Goal: Transaction & Acquisition: Book appointment/travel/reservation

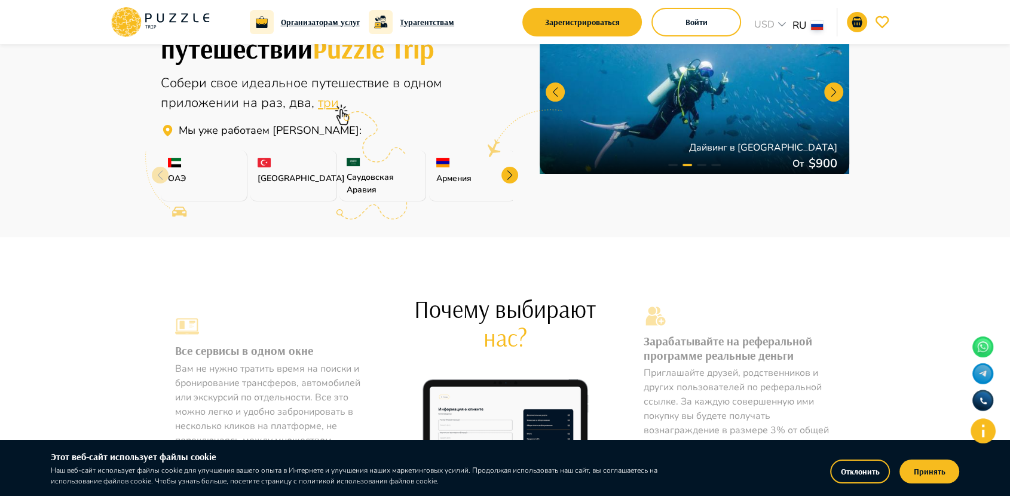
scroll to position [365, 0]
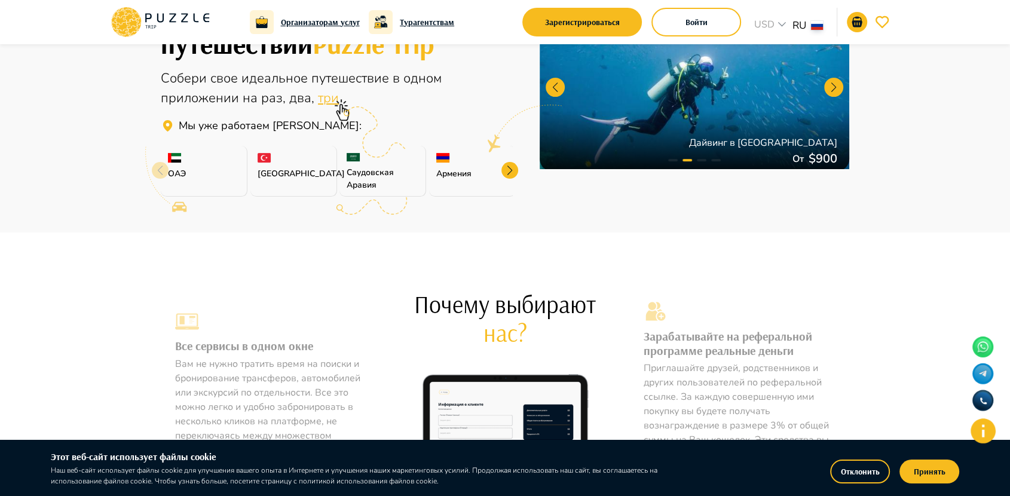
click at [507, 164] on div at bounding box center [509, 170] width 17 height 17
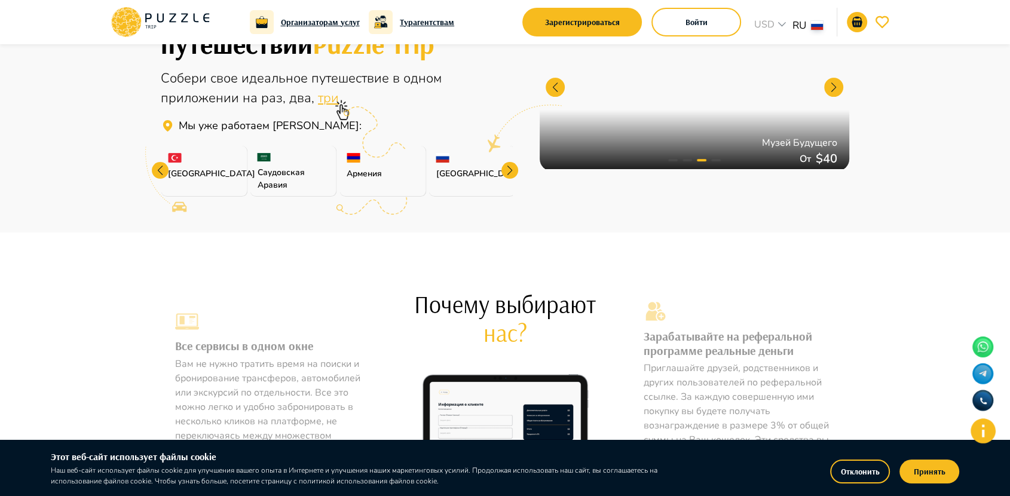
click at [451, 159] on div "Россия" at bounding box center [472, 171] width 87 height 51
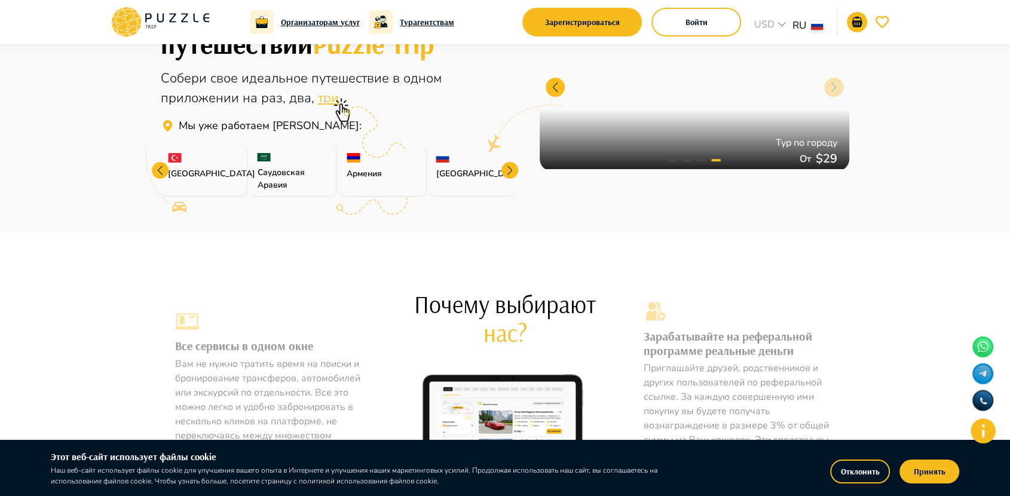
click at [448, 171] on p "Россия" at bounding box center [472, 173] width 72 height 13
click at [509, 169] on div at bounding box center [509, 170] width 17 height 17
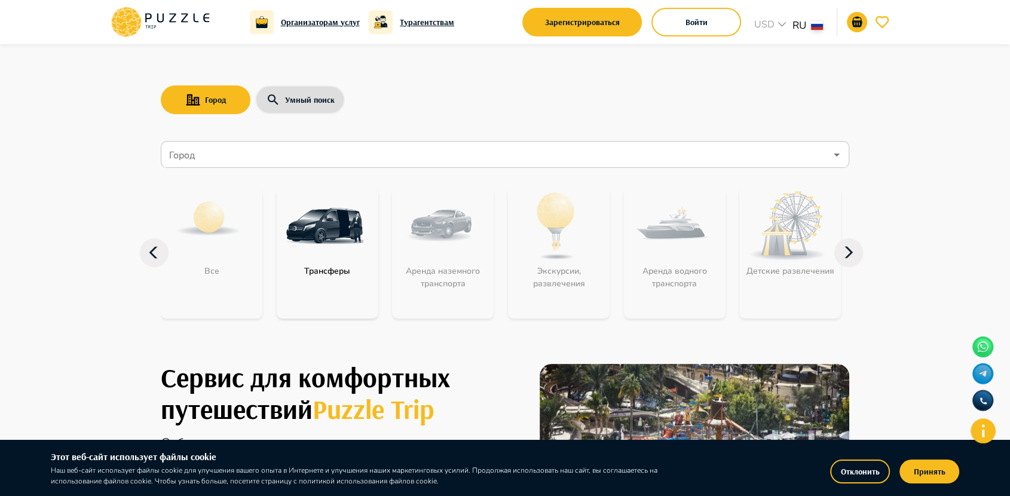
scroll to position [0, 0]
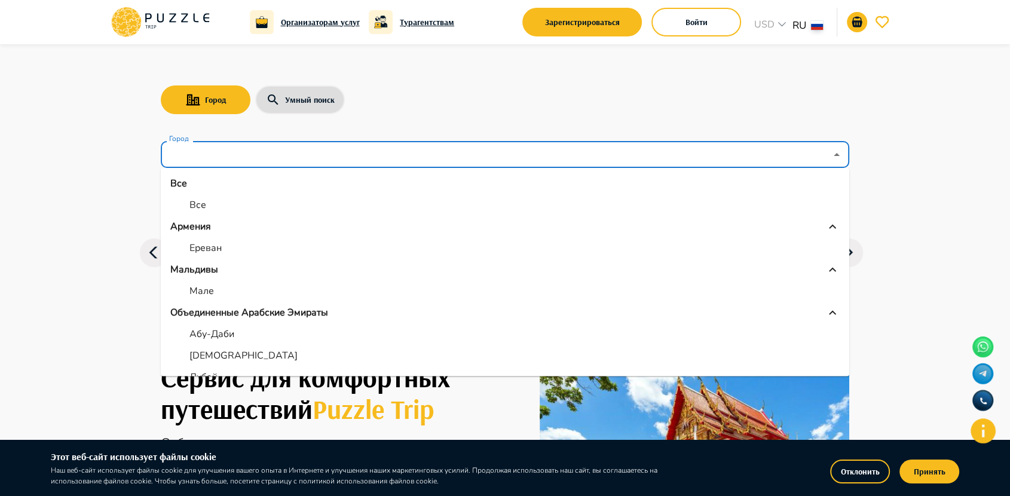
click at [204, 149] on input "Город" at bounding box center [496, 154] width 659 height 23
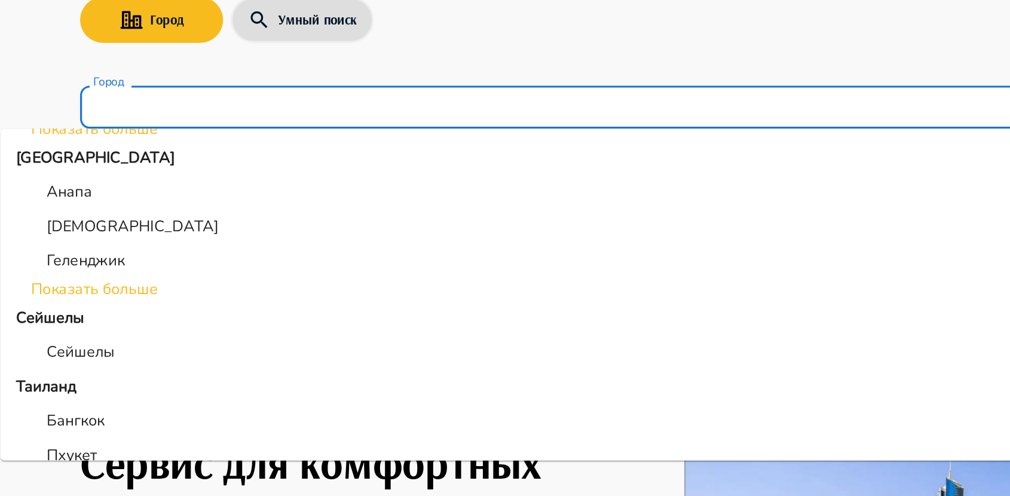
click at [188, 268] on li "Показать больше" at bounding box center [455, 268] width 689 height 14
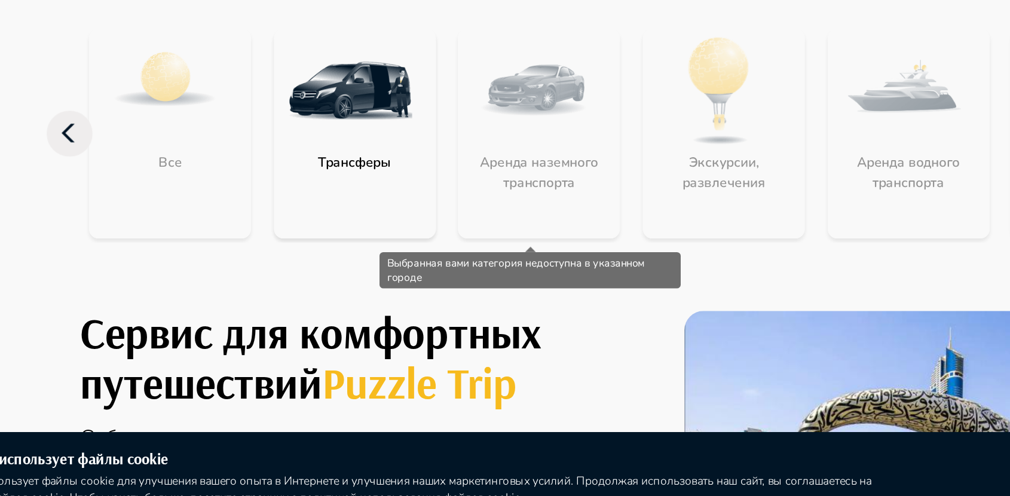
click at [474, 290] on div "Аренда наземного транспорта" at bounding box center [449, 252] width 102 height 131
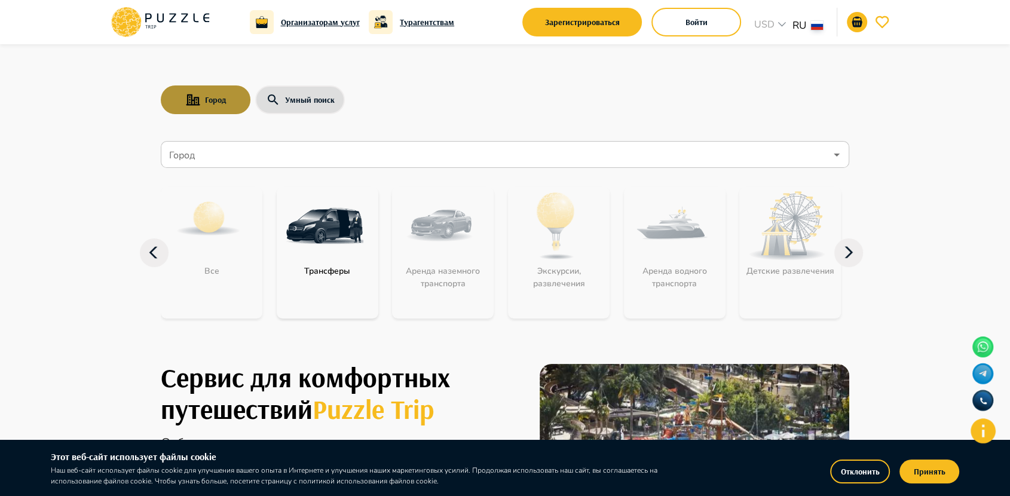
click at [220, 99] on button "Город" at bounding box center [206, 99] width 90 height 29
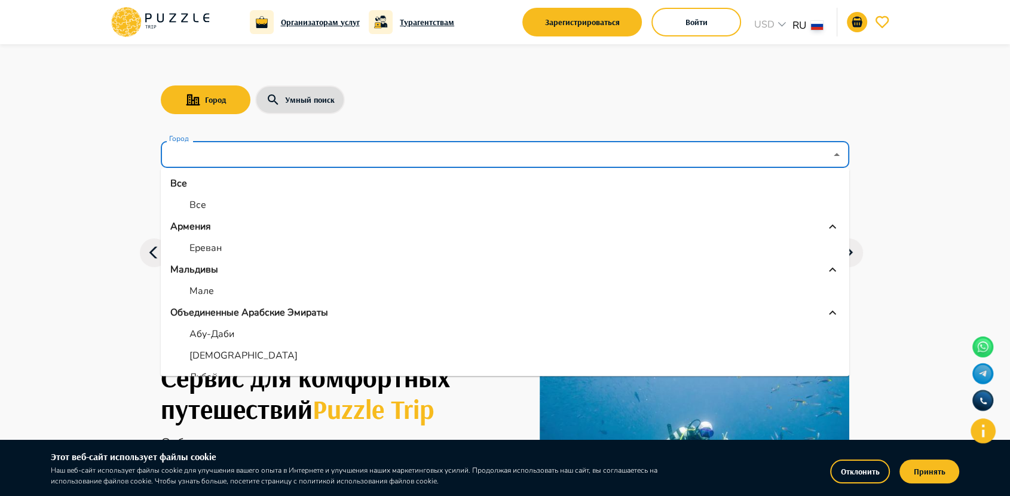
click at [230, 153] on input "Город" at bounding box center [496, 154] width 659 height 23
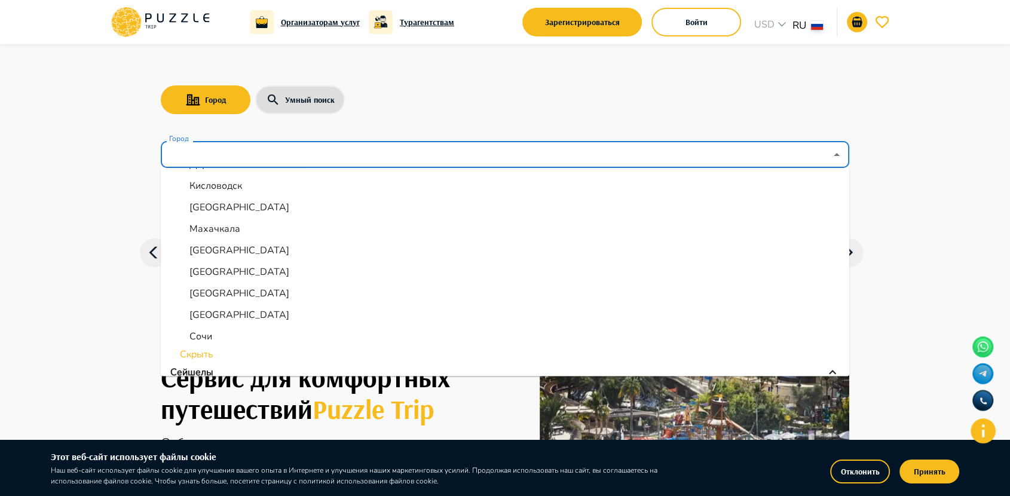
scroll to position [337, 0]
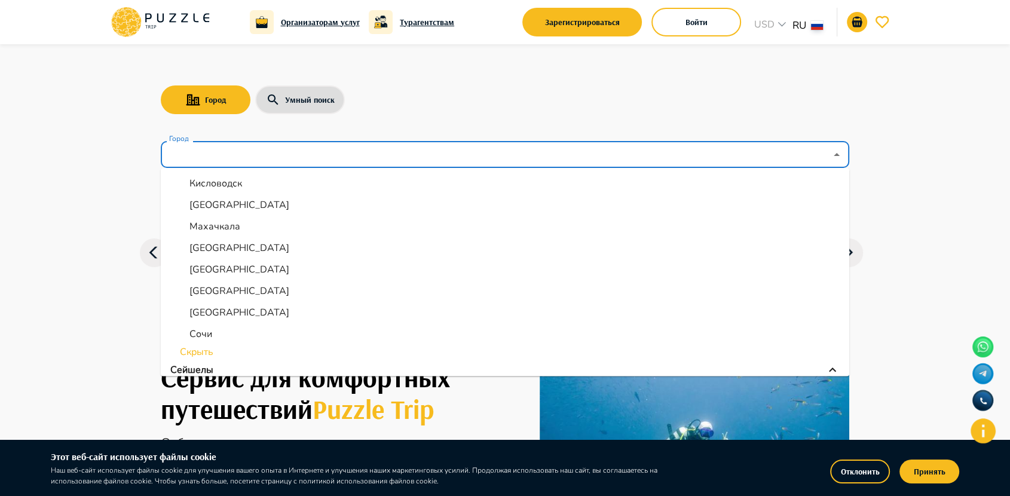
click at [407, 223] on li "Махачкала" at bounding box center [505, 227] width 689 height 22
type input "*********"
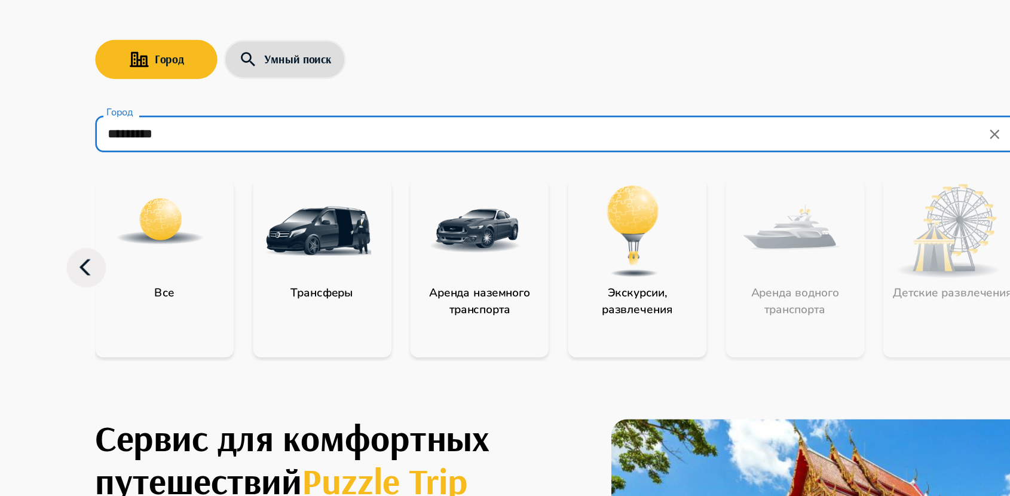
scroll to position [1, 0]
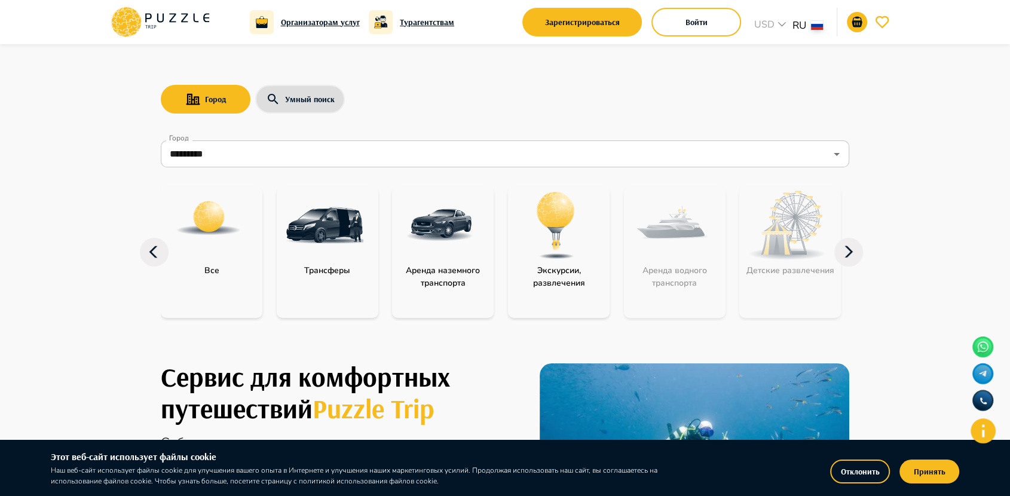
click at [225, 226] on img at bounding box center [208, 218] width 67 height 67
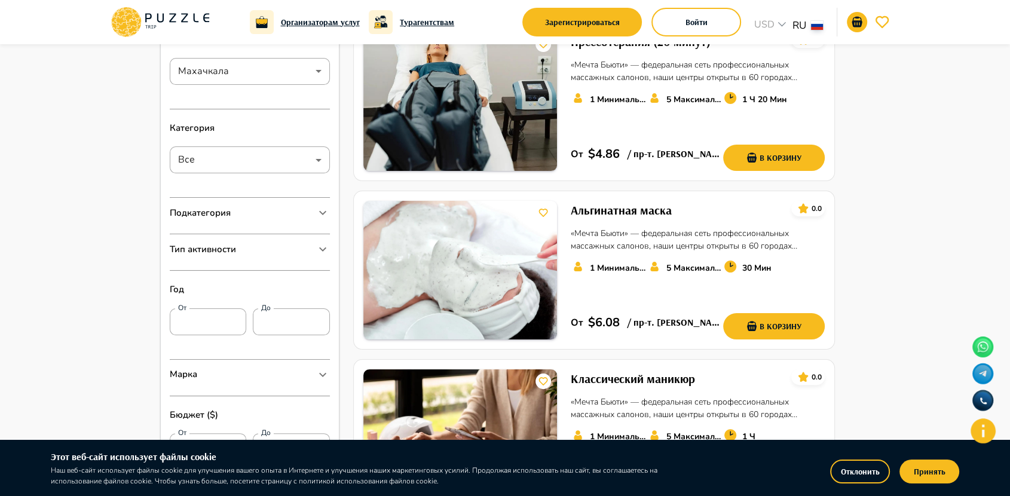
scroll to position [179, 0]
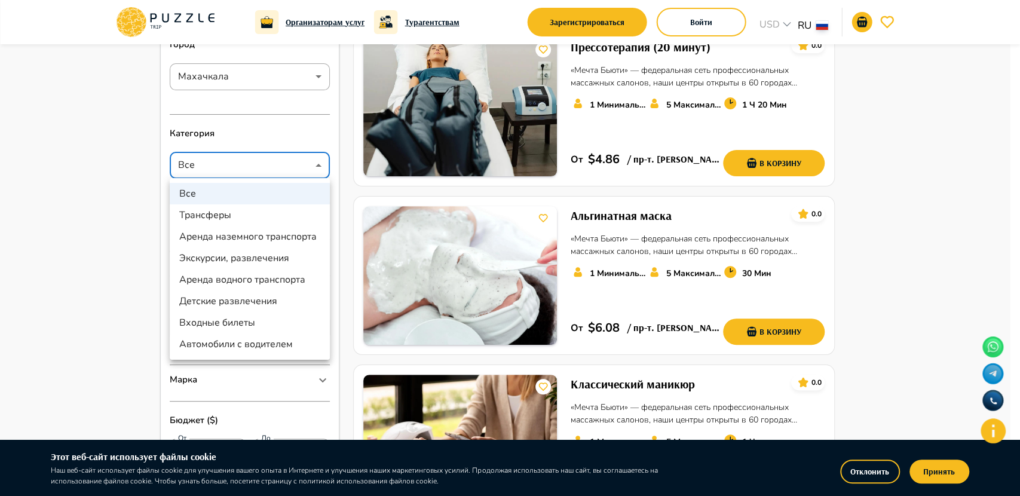
click at [251, 254] on li "Экскурсии, развлечения" at bounding box center [250, 258] width 160 height 22
type input "********"
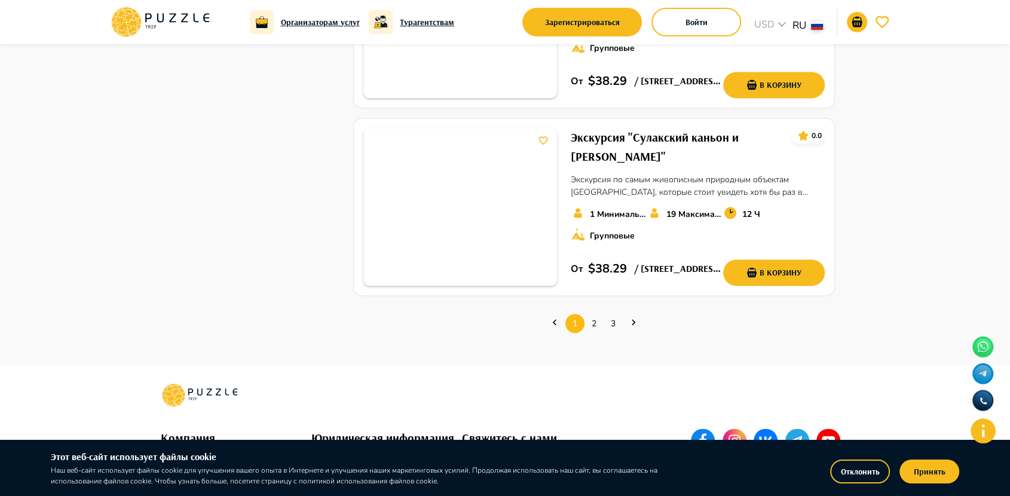
scroll to position [1668, 0]
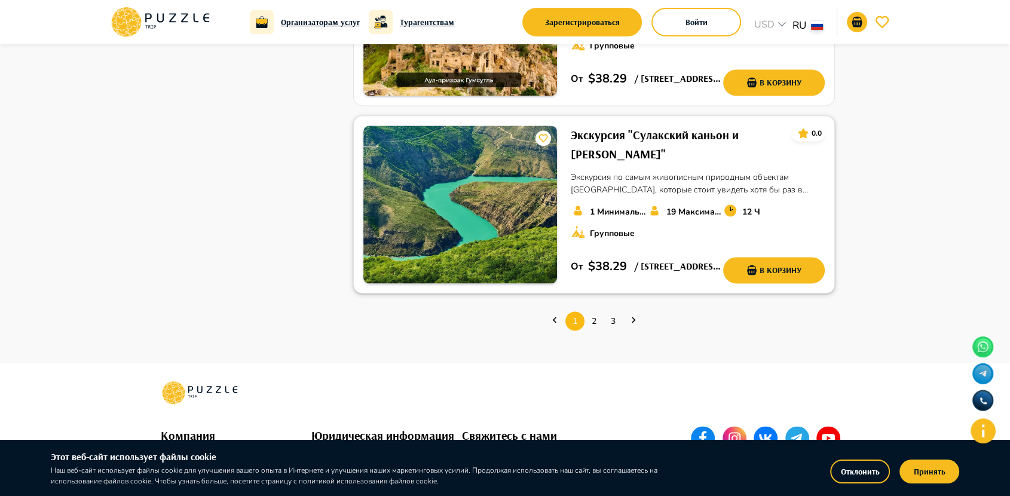
click at [530, 170] on img at bounding box center [460, 205] width 194 height 158
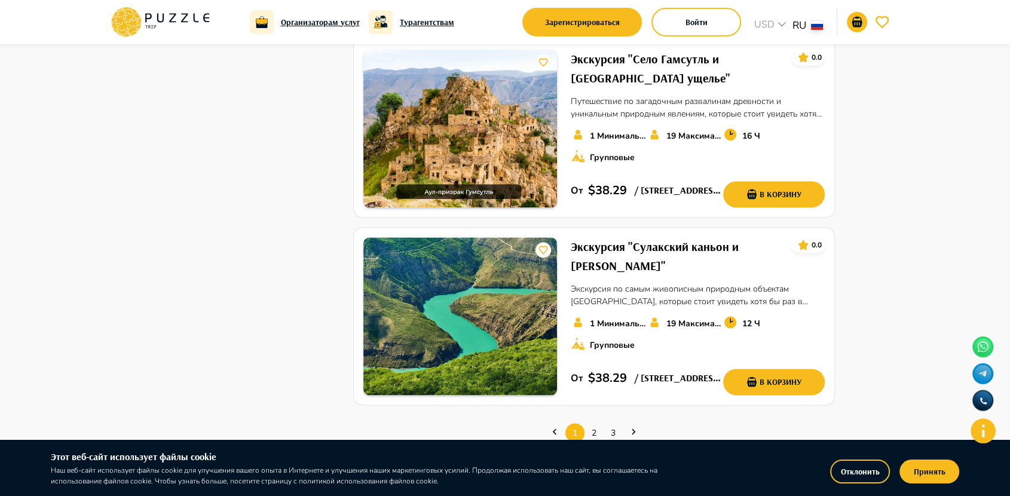
scroll to position [1621, 0]
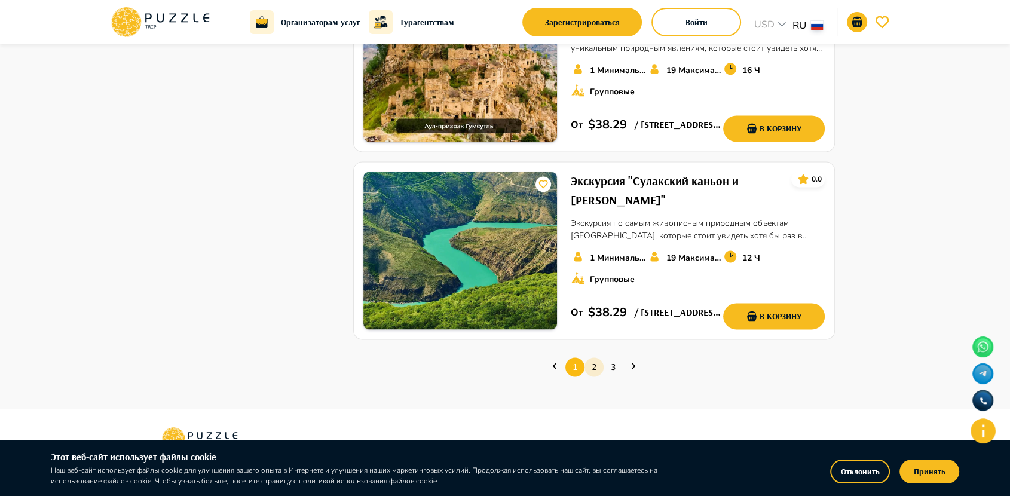
click at [590, 367] on link "2" at bounding box center [594, 367] width 19 height 19
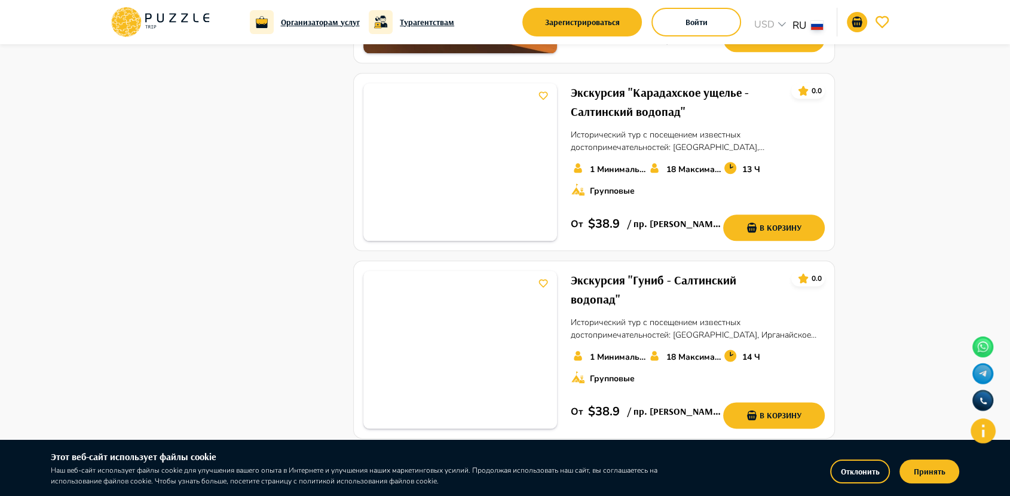
scroll to position [1382, 0]
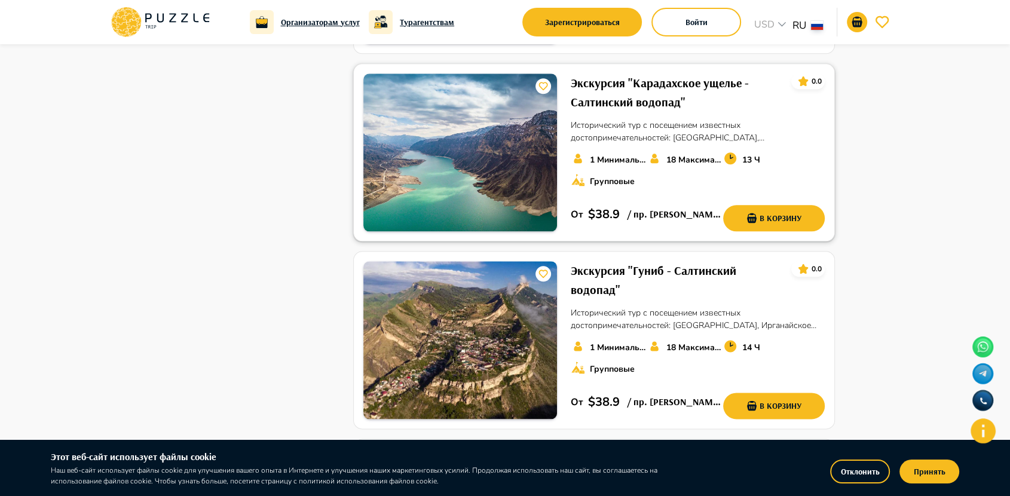
click at [491, 163] on img at bounding box center [460, 153] width 194 height 158
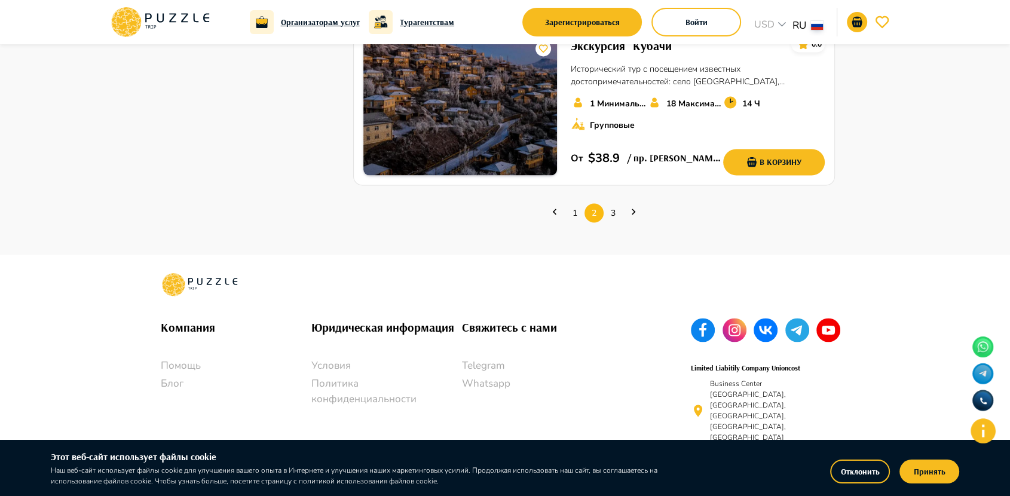
scroll to position [1752, 0]
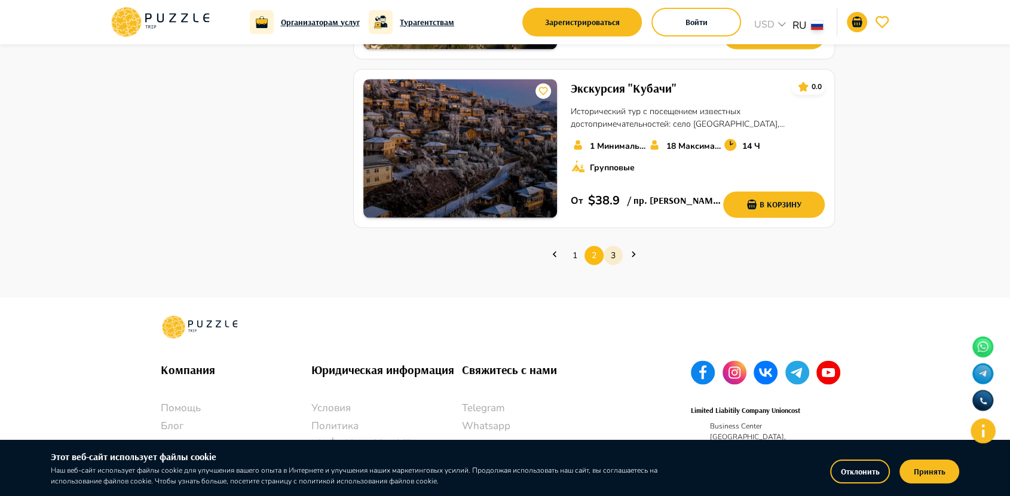
click at [613, 251] on link "3" at bounding box center [613, 255] width 19 height 19
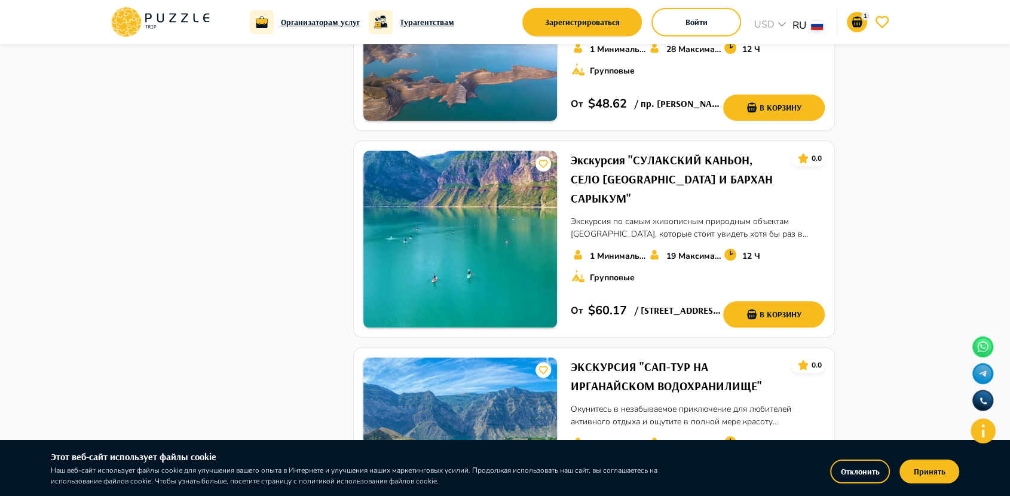
scroll to position [1134, 0]
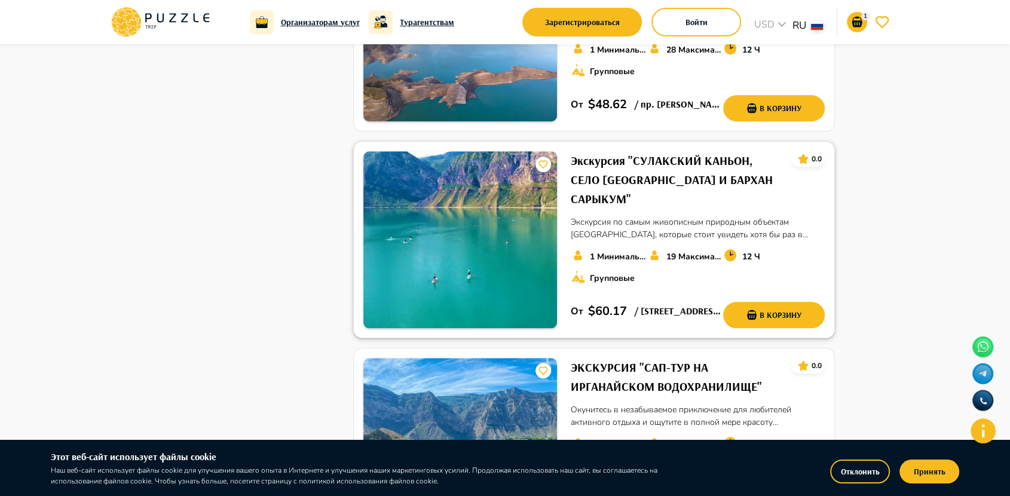
click at [476, 243] on img at bounding box center [460, 239] width 194 height 177
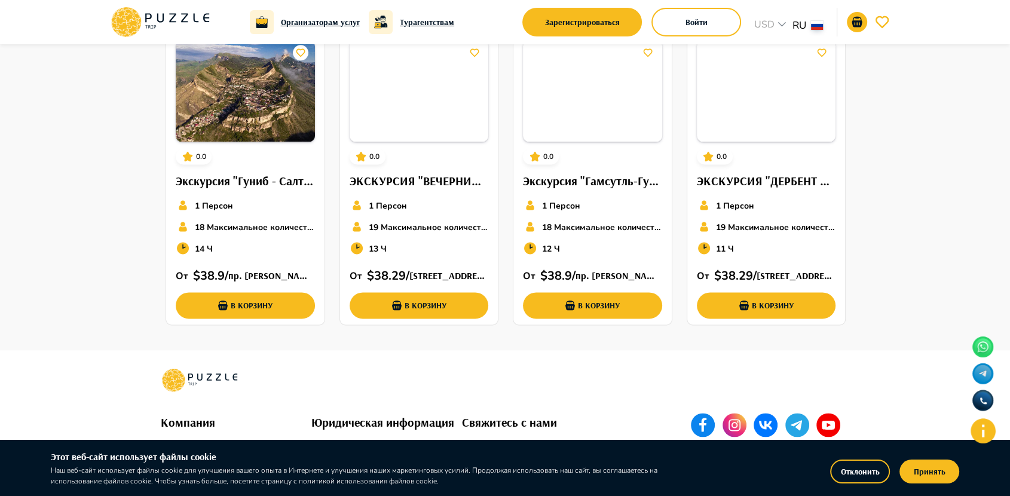
scroll to position [1554, 0]
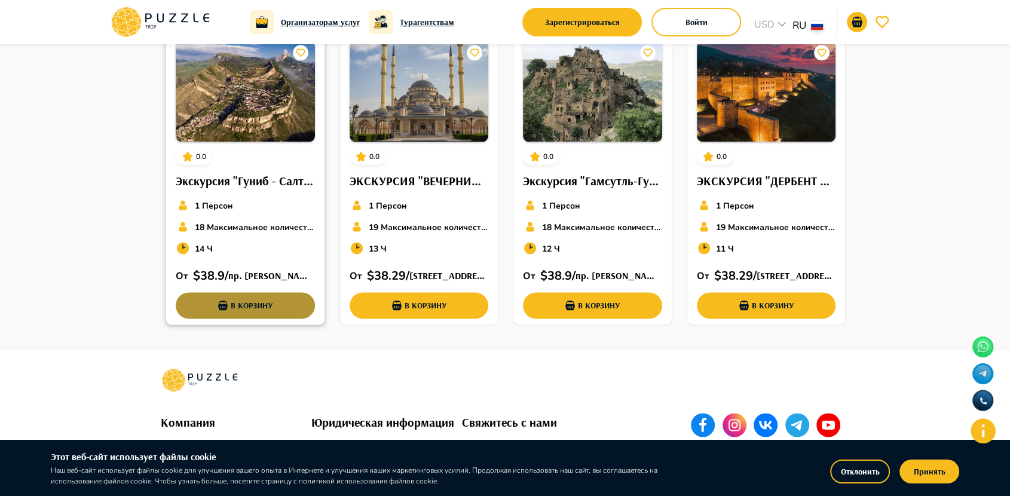
click at [261, 317] on button "В корзину" at bounding box center [245, 305] width 139 height 26
click at [251, 307] on button "Добавлено" at bounding box center [245, 305] width 139 height 26
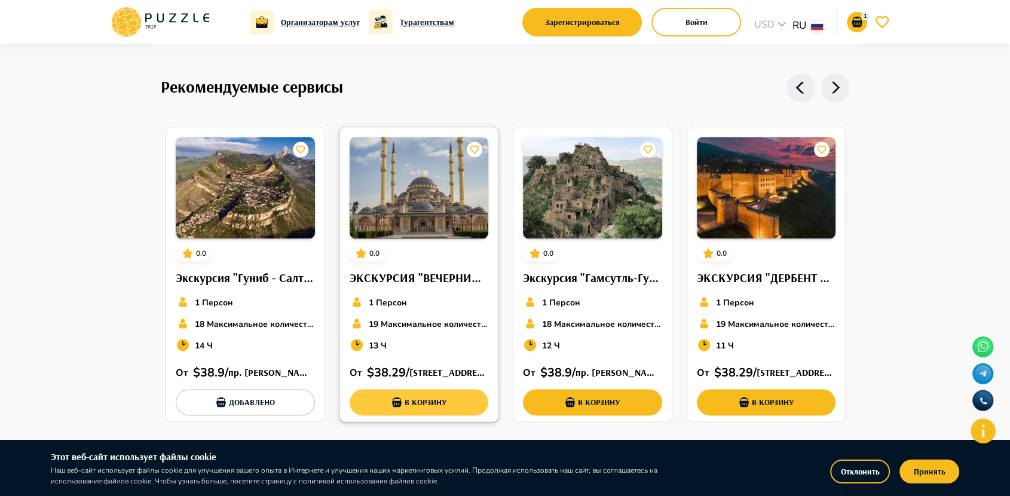
scroll to position [1458, 0]
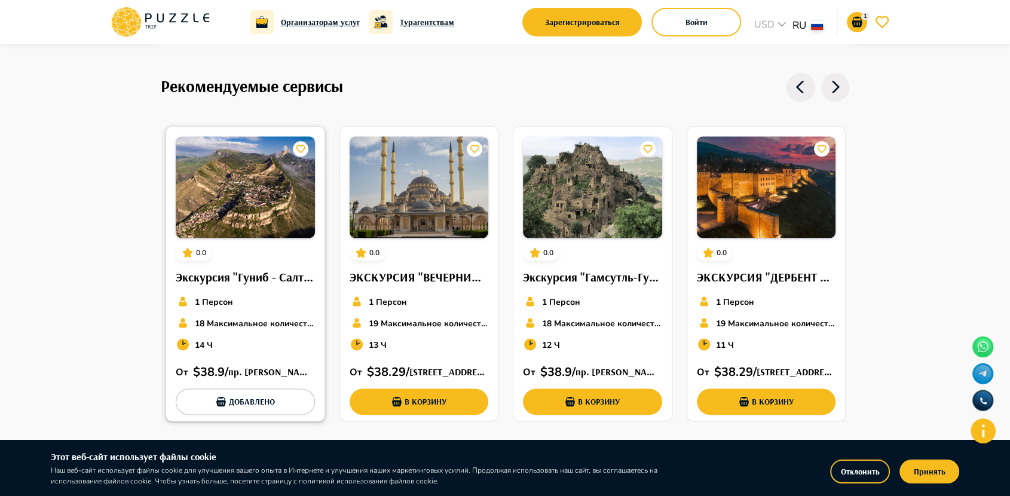
click at [282, 188] on img at bounding box center [245, 187] width 139 height 102
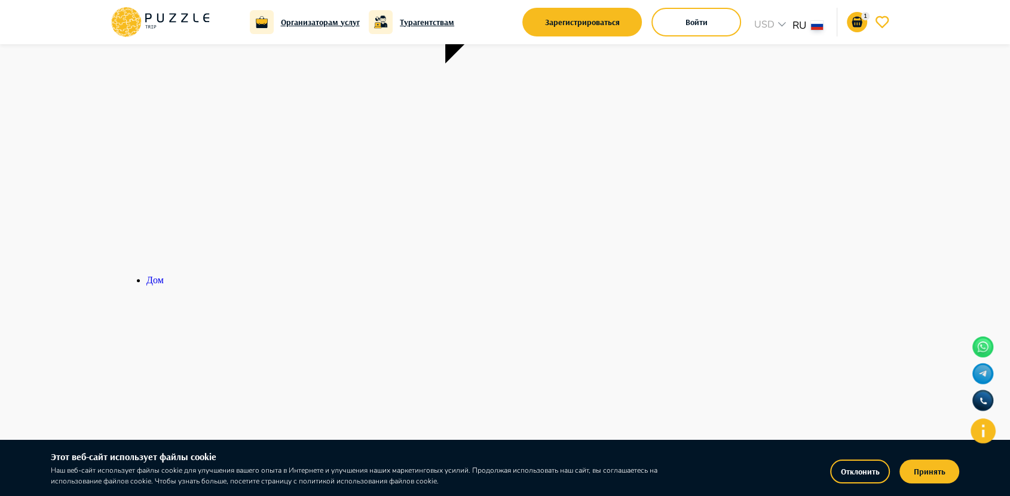
scroll to position [502, 0]
click at [860, 20] on icon "notifications" at bounding box center [857, 22] width 10 height 11
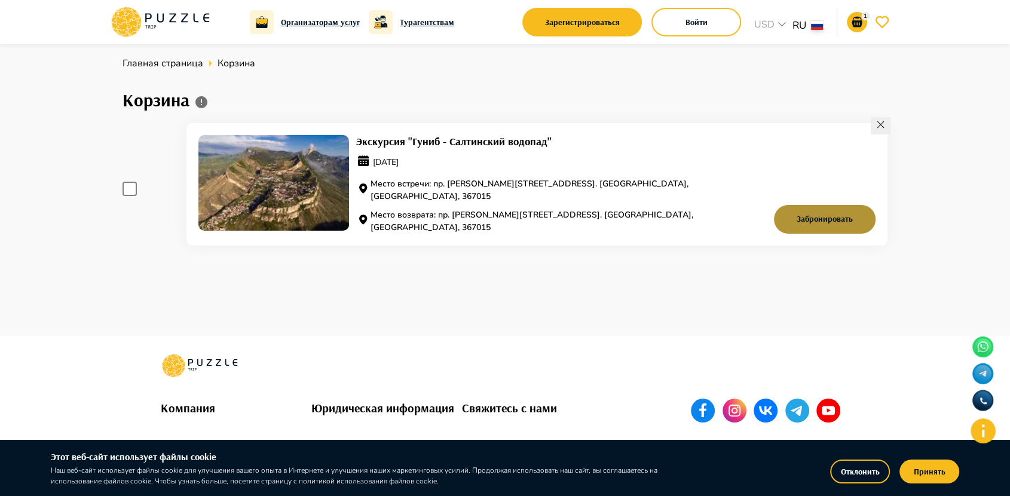
click at [824, 218] on button "Забронировать" at bounding box center [825, 219] width 102 height 29
click at [129, 190] on span at bounding box center [130, 189] width 14 height 14
click at [822, 219] on button "Забронировать" at bounding box center [825, 219] width 102 height 29
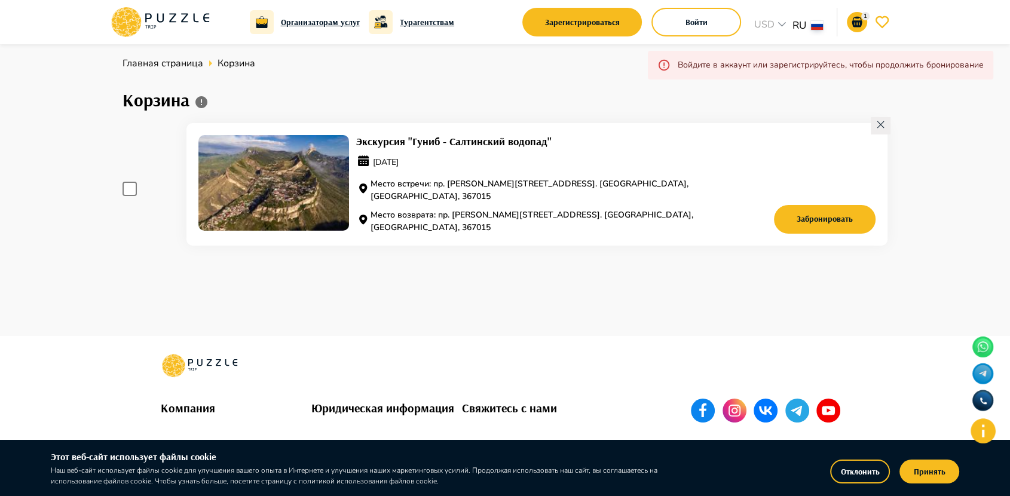
scroll to position [4, 0]
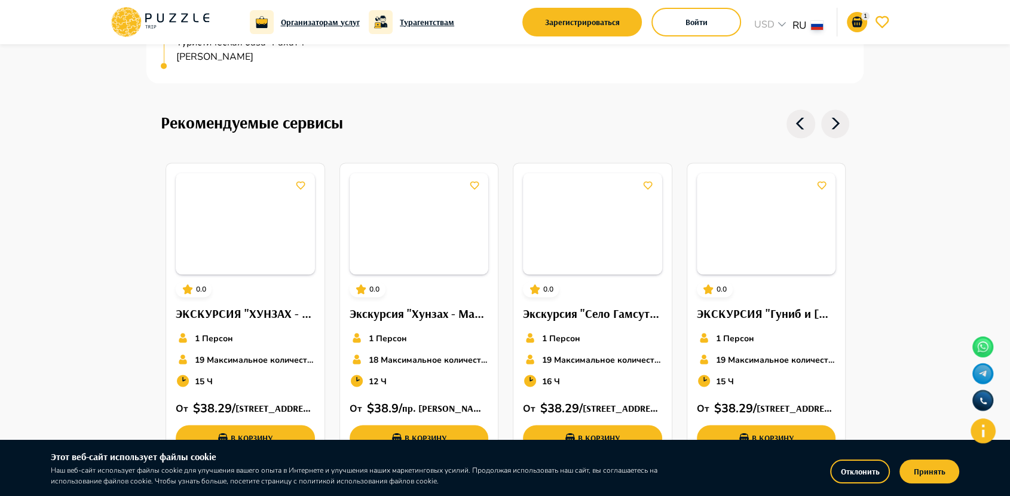
scroll to position [1783, 0]
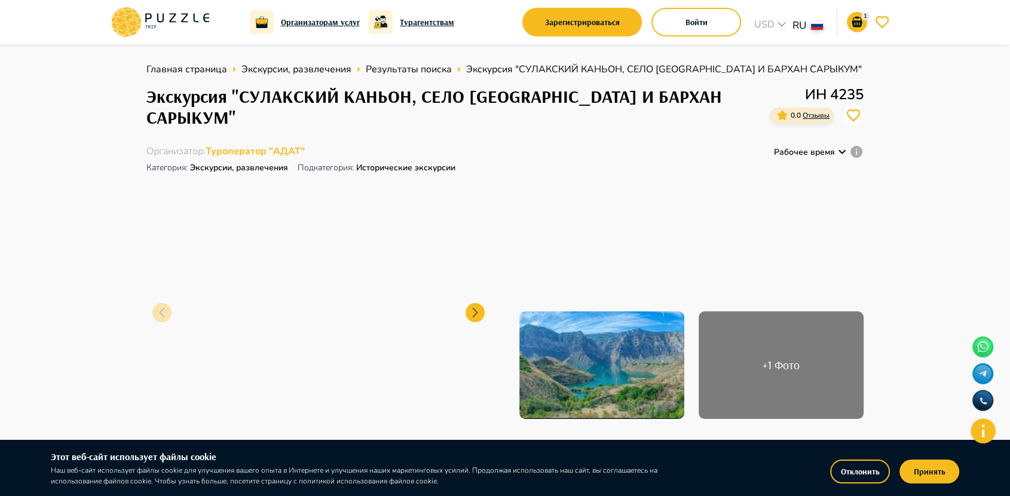
scroll to position [0, 0]
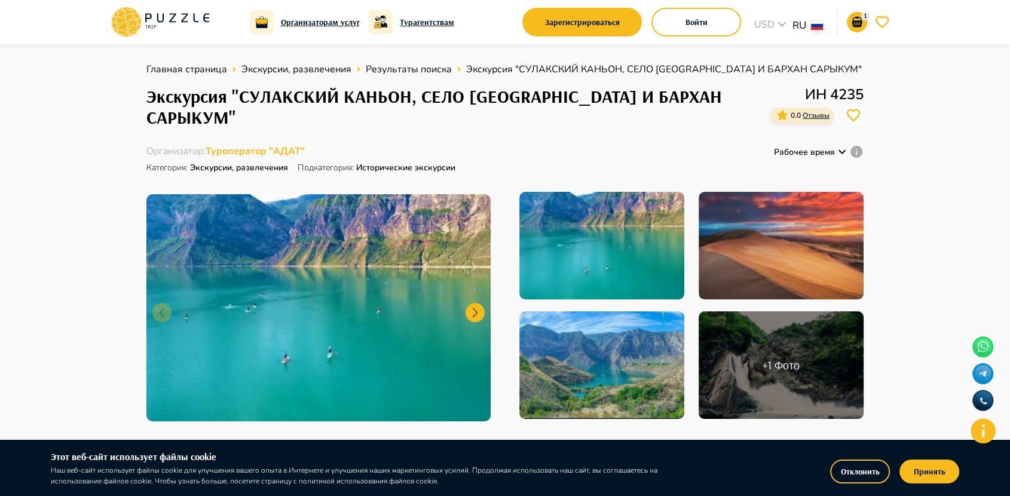
click at [391, 168] on p "Подкатегория: Исторические экскурсии" at bounding box center [377, 168] width 158 height 20
click at [244, 164] on p "Категория : Экскурсии, развлечения" at bounding box center [217, 168] width 142 height 20
click at [426, 22] on h6 "Турагентствам" at bounding box center [427, 22] width 54 height 13
